Goal: Find specific page/section

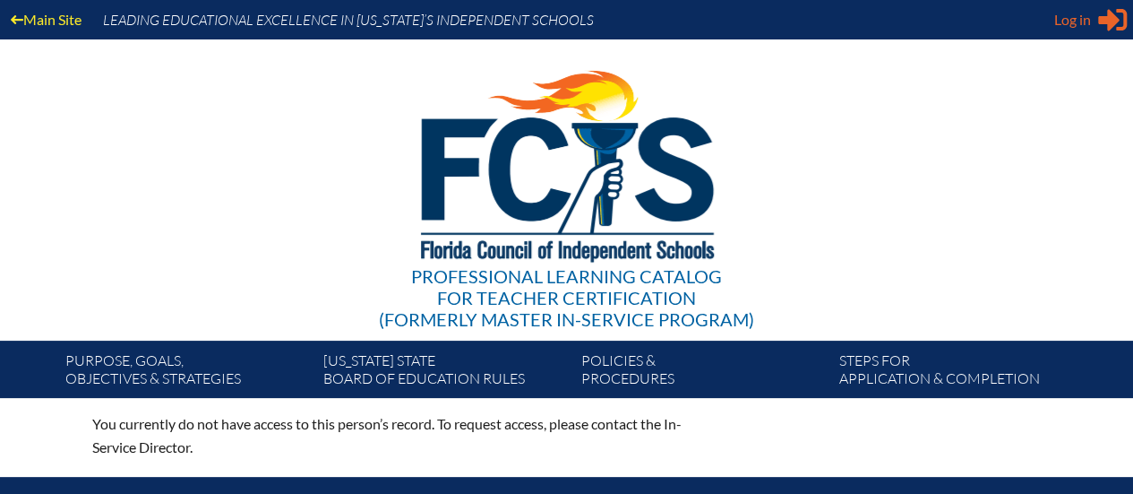
type input "[EMAIL_ADDRESS][DOMAIN_NAME]"
click at [1083, 19] on span "Log in" at bounding box center [1072, 19] width 37 height 21
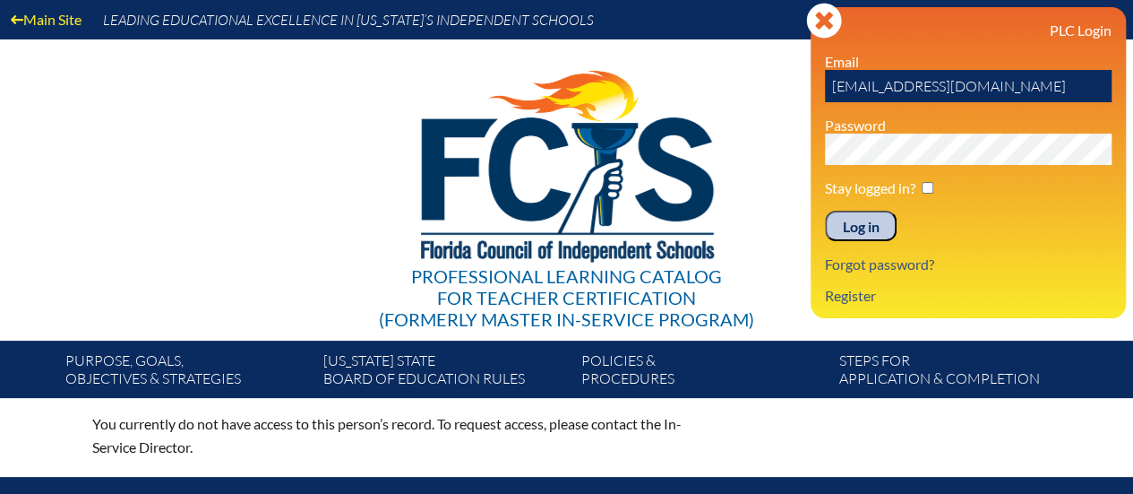
click at [864, 225] on input "Log in" at bounding box center [861, 225] width 72 height 30
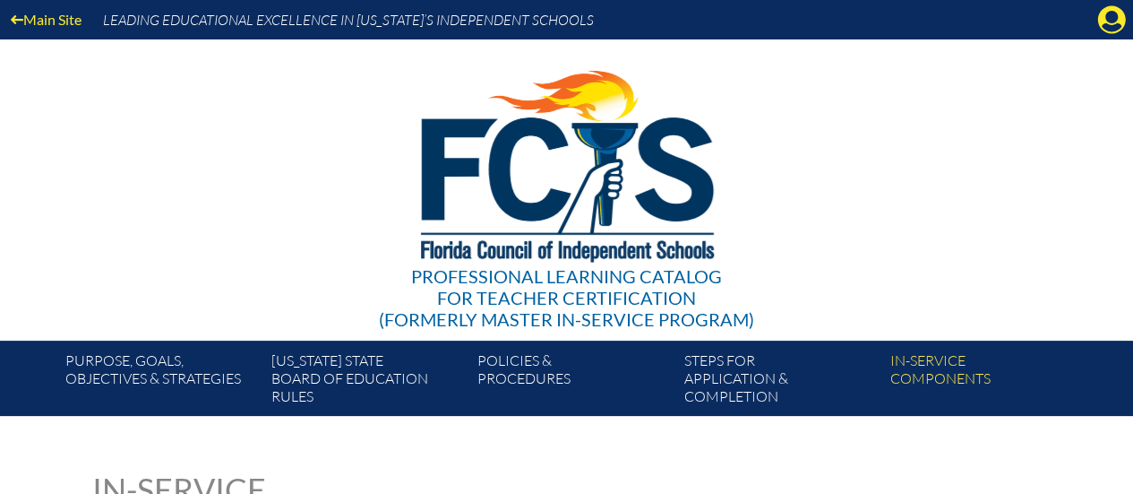
drag, startPoint x: 1035, startPoint y: 2, endPoint x: 794, endPoint y: 80, distance: 254.1
click at [794, 80] on div "Professional Learning Catalog for Teacher Certification (formerly Master In-ser…" at bounding box center [566, 189] width 1089 height 301
